Goal: Entertainment & Leisure: Consume media (video, audio)

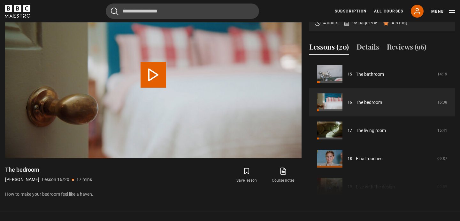
scroll to position [318, 0]
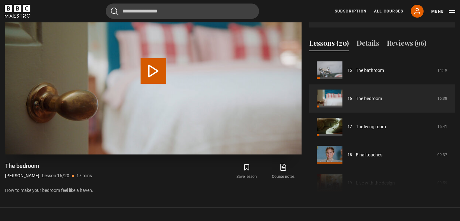
click at [150, 70] on button "Play Lesson The bedroom" at bounding box center [154, 71] width 26 height 26
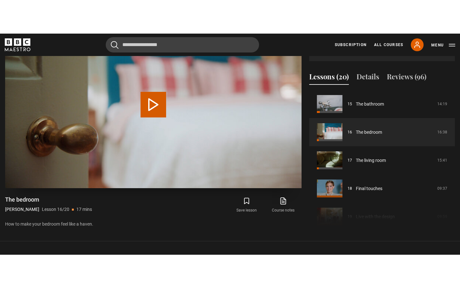
scroll to position [306, 0]
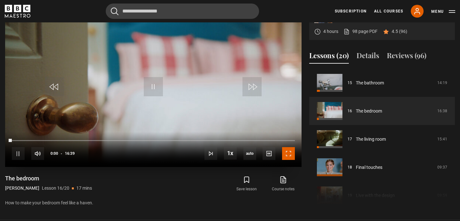
click at [286, 151] on span "Video Player" at bounding box center [288, 153] width 13 height 13
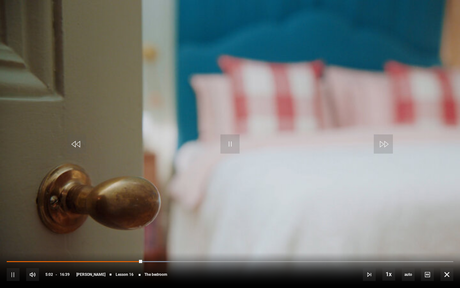
click at [327, 135] on video "Video Player" at bounding box center [230, 144] width 460 height 288
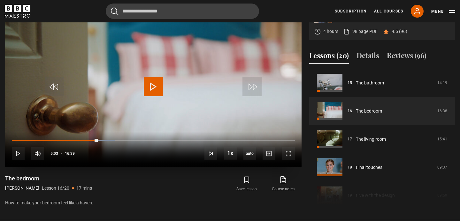
click at [197, 72] on video "Video Player" at bounding box center [153, 83] width 297 height 167
click at [287, 152] on span "Video Player" at bounding box center [288, 153] width 13 height 13
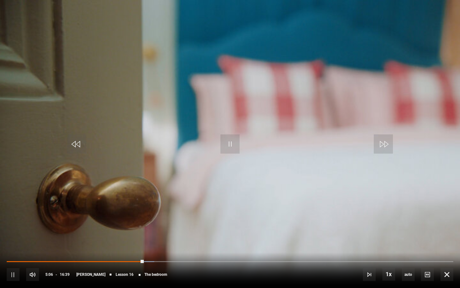
click at [131, 221] on div "10s Skip Back 10 seconds Pause 10s Skip Forward 10 seconds Loaded : 33.03% 04:4…" at bounding box center [230, 269] width 460 height 35
drag, startPoint x: 143, startPoint y: 260, endPoint x: 135, endPoint y: 260, distance: 7.4
click at [135, 221] on div "Loaded : 0.00% 04:47 05:05" at bounding box center [230, 261] width 447 height 2
click at [135, 221] on div "Loaded : 0.00% 04:47 04:48" at bounding box center [230, 261] width 447 height 2
click at [121, 221] on div "Loaded : 36.54% 04:17 05:01" at bounding box center [230, 261] width 447 height 2
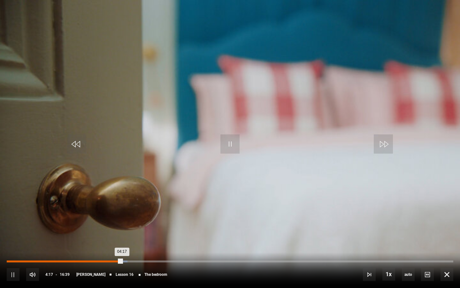
click at [105, 221] on div "04:17" at bounding box center [64, 261] width 115 height 2
click at [133, 207] on video "Video Player" at bounding box center [230, 144] width 460 height 288
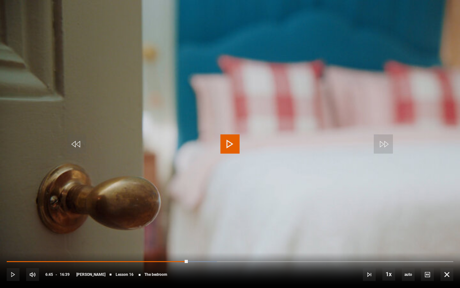
click at [227, 148] on span "Video Player" at bounding box center [230, 143] width 19 height 19
click at [230, 216] on video "Video Player" at bounding box center [230, 144] width 460 height 288
click at [250, 221] on div "10s Skip Back 10 seconds Play 10s Skip Forward 10 seconds Loaded : 62.56% 09:08…" at bounding box center [230, 269] width 460 height 35
click at [250, 221] on div "09:03" at bounding box center [250, 261] width 1 height 2
click at [232, 221] on div "10s Skip Back 10 seconds Play 10s Skip Forward 10 seconds Loaded : 62.56% 08:25…" at bounding box center [230, 269] width 460 height 35
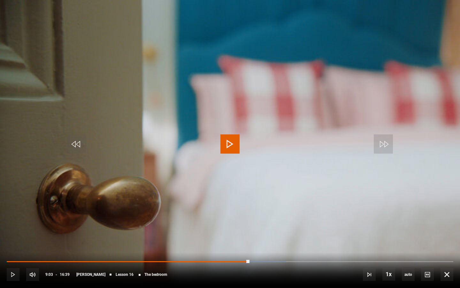
click at [232, 147] on span "Video Player" at bounding box center [230, 143] width 19 height 19
click at [231, 145] on span "Video Player" at bounding box center [230, 143] width 19 height 19
click at [299, 167] on video "Video Player" at bounding box center [230, 144] width 460 height 288
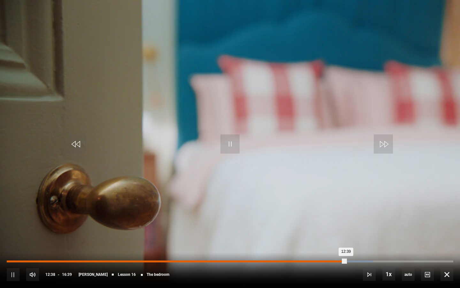
click at [339, 221] on div "Loaded : 82.08% 12:23 12:39" at bounding box center [230, 261] width 447 height 2
click at [333, 221] on div "Loaded : 83.58% 12:11 12:11" at bounding box center [230, 261] width 447 height 2
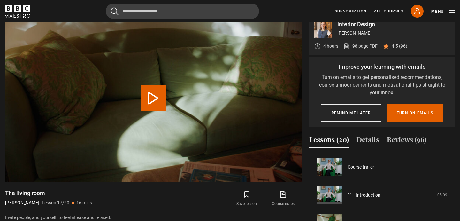
scroll to position [450, 0]
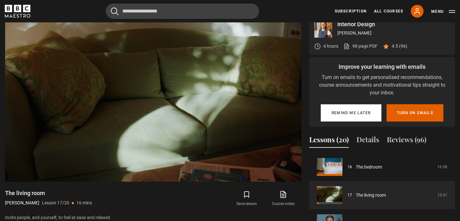
click at [339, 115] on button "Remind me later" at bounding box center [351, 112] width 61 height 17
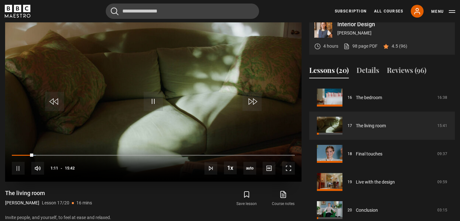
click at [15, 154] on div "10s Skip Back 10 seconds Pause 10s Skip Forward 10 seconds Loaded : 8.49% 01:11…" at bounding box center [153, 163] width 297 height 35
click at [20, 155] on div "Loaded : 8.49% 00:26 01:12" at bounding box center [153, 155] width 283 height 2
click at [15, 155] on div "Loaded : 6.37% 00:18 00:28" at bounding box center [153, 155] width 283 height 2
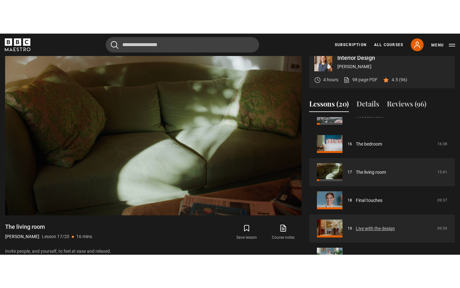
scroll to position [453, 0]
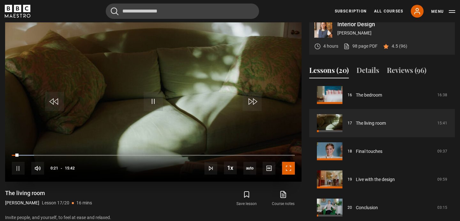
click at [288, 170] on span "Video Player" at bounding box center [288, 168] width 13 height 13
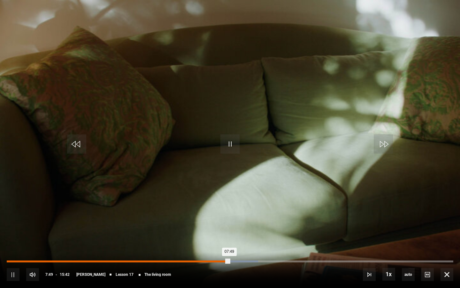
click at [208, 221] on div "Loaded : 56.26% 07:12 07:49" at bounding box center [230, 261] width 447 height 2
click at [196, 221] on div "06:46" at bounding box center [196, 261] width 1 height 2
click at [162, 221] on div "06:25" at bounding box center [98, 261] width 183 height 2
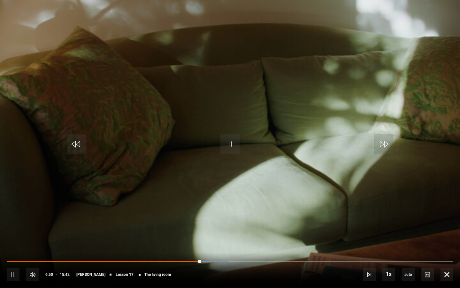
click at [113, 221] on div "10s Skip Back 10 seconds Pause 10s Skip Forward 10 seconds Loaded : 49.89% 05:2…" at bounding box center [230, 269] width 460 height 35
click at [120, 221] on div "10s Skip Back 10 seconds Pause 10s Skip Forward 10 seconds Loaded : 50.42% 05:2…" at bounding box center [230, 269] width 460 height 35
click at [124, 221] on div "10s Skip Back 10 seconds Pause 10s Skip Forward 10 seconds Loaded : 50.42% 05:2…" at bounding box center [230, 269] width 460 height 35
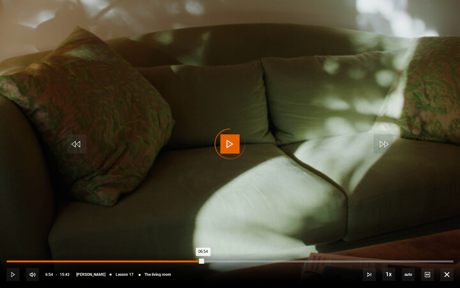
drag, startPoint x: 203, startPoint y: 260, endPoint x: 166, endPoint y: 260, distance: 36.8
click at [166, 221] on div "Loaded : 0.00% 05:36 06:54" at bounding box center [230, 261] width 447 height 2
click at [166, 221] on div "Loaded : 36.09% 05:36 05:36" at bounding box center [230, 261] width 447 height 2
click at [146, 221] on div "05:37" at bounding box center [87, 261] width 160 height 2
click at [101, 221] on div "Loaded : 0.00% 03:18 04:55" at bounding box center [230, 261] width 447 height 2
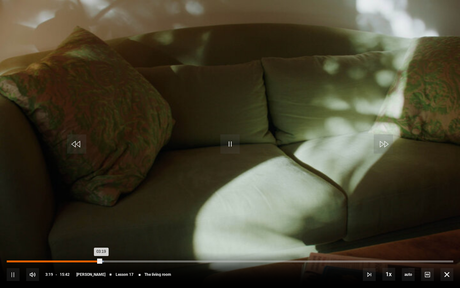
click at [83, 221] on div "02:40" at bounding box center [83, 261] width 1 height 2
click at [61, 221] on div "Loaded : 16.45% 01:55 01:55" at bounding box center [230, 261] width 447 height 2
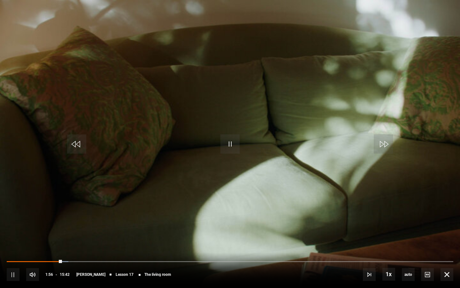
click at [31, 221] on div "10s Skip Back 10 seconds Pause 10s Skip Forward 10 seconds Loaded : 13.80% 01:3…" at bounding box center [230, 269] width 460 height 35
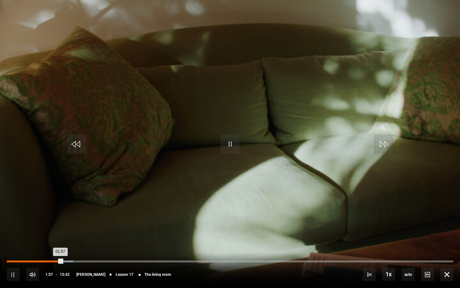
click at [32, 221] on div "Loaded : 14.86% 00:53 01:57" at bounding box center [230, 261] width 447 height 2
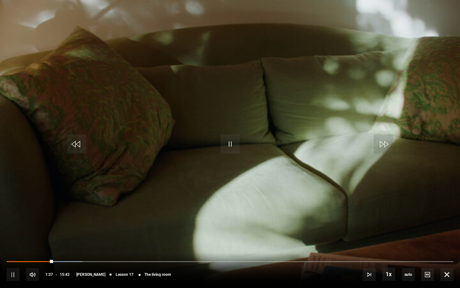
click at [328, 143] on video "Video Player" at bounding box center [230, 144] width 460 height 288
